Goal: Task Accomplishment & Management: Use online tool/utility

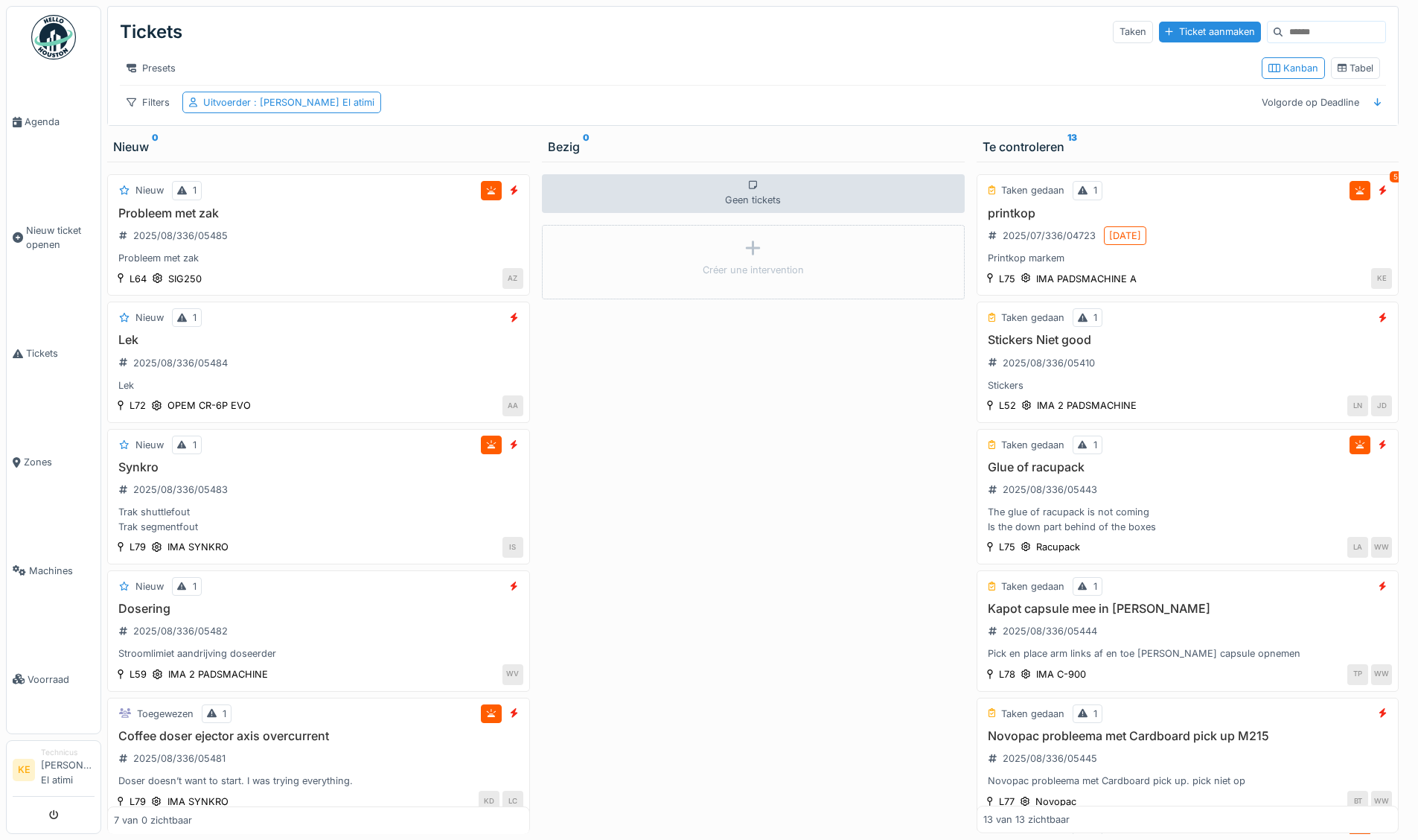
click at [54, 43] on img at bounding box center [53, 37] width 45 height 45
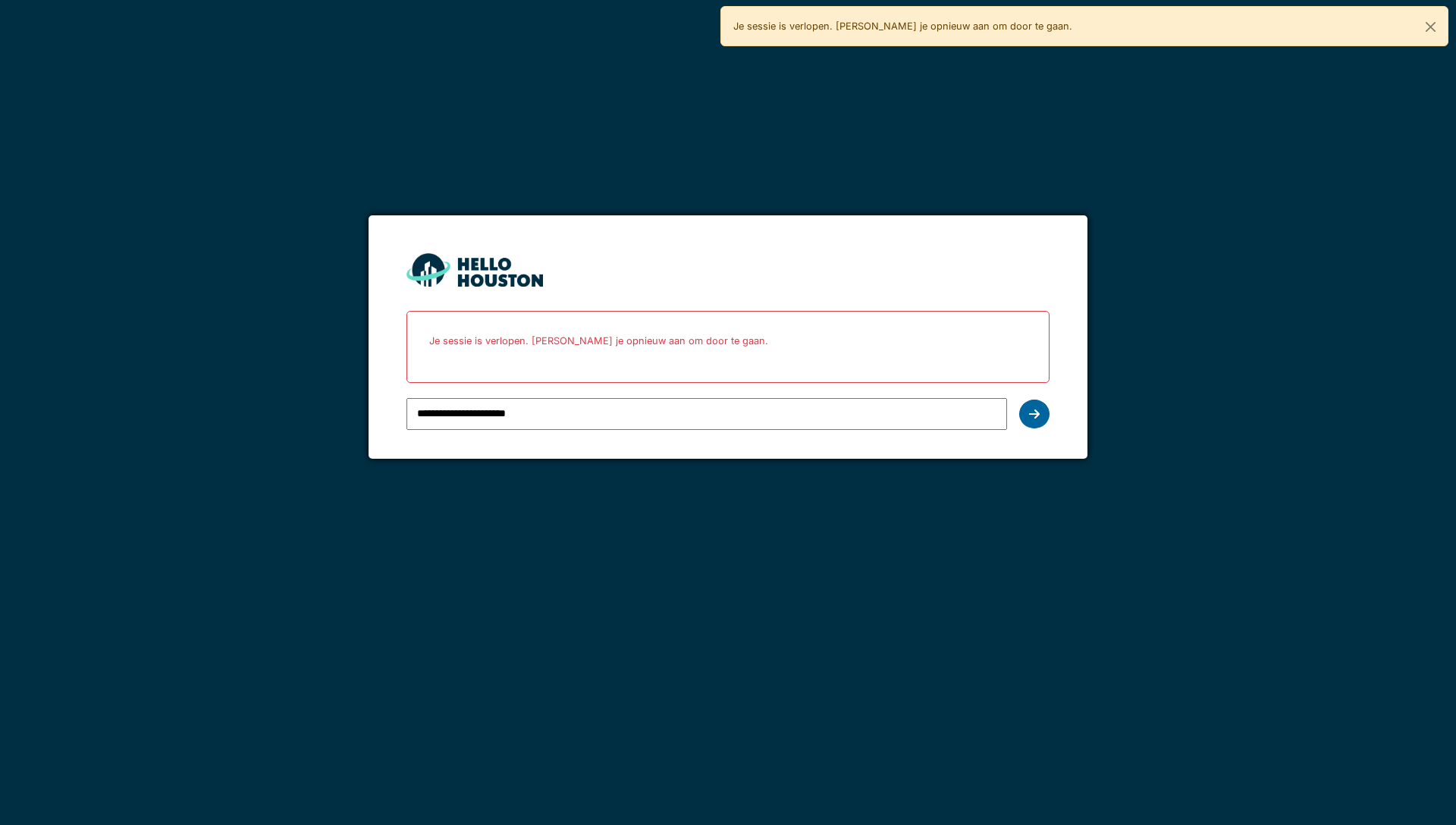
click at [1019, 417] on div at bounding box center [1033, 413] width 30 height 29
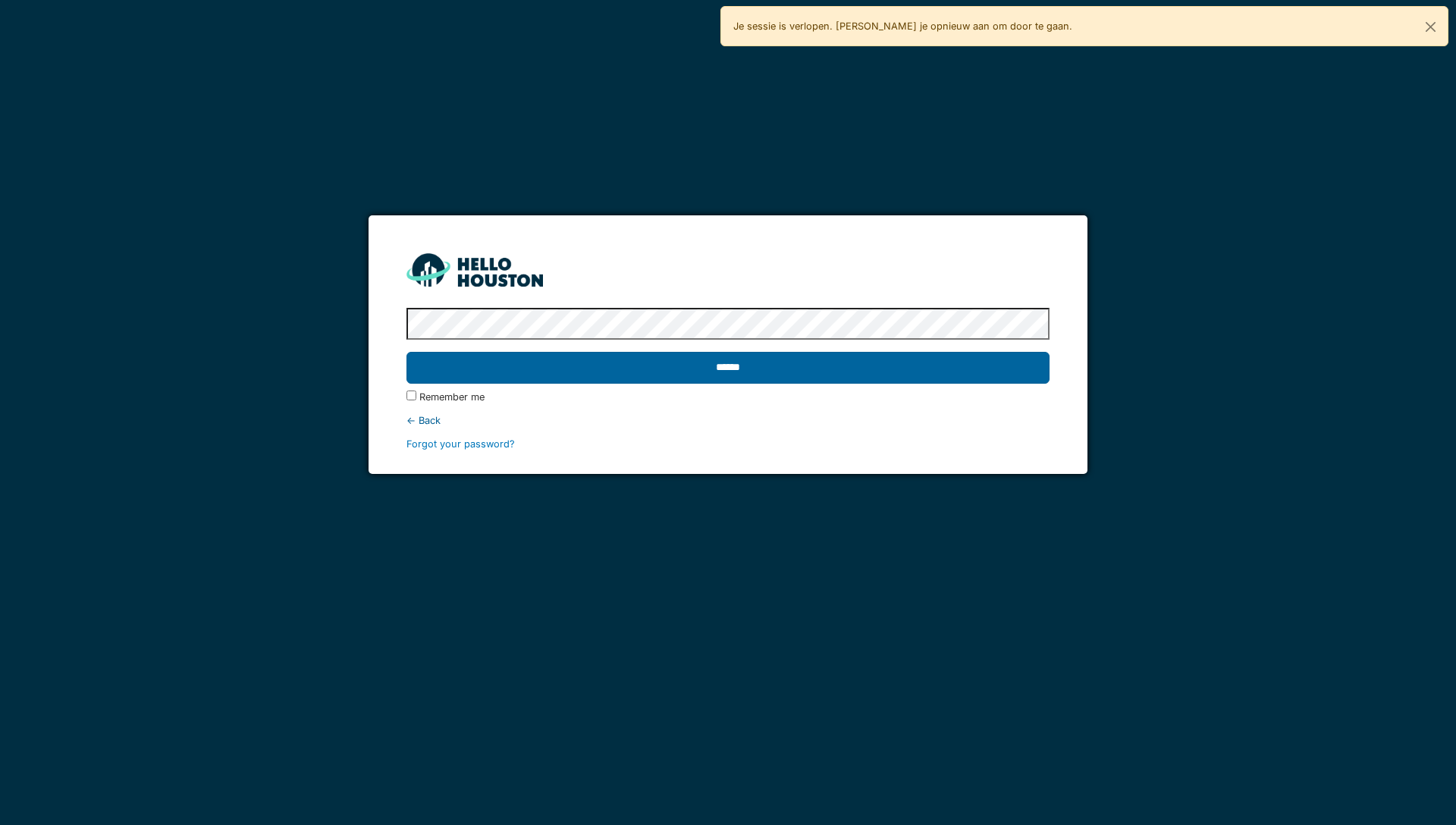
click at [819, 372] on input "******" at bounding box center [727, 367] width 642 height 32
